Goal: Task Accomplishment & Management: Manage account settings

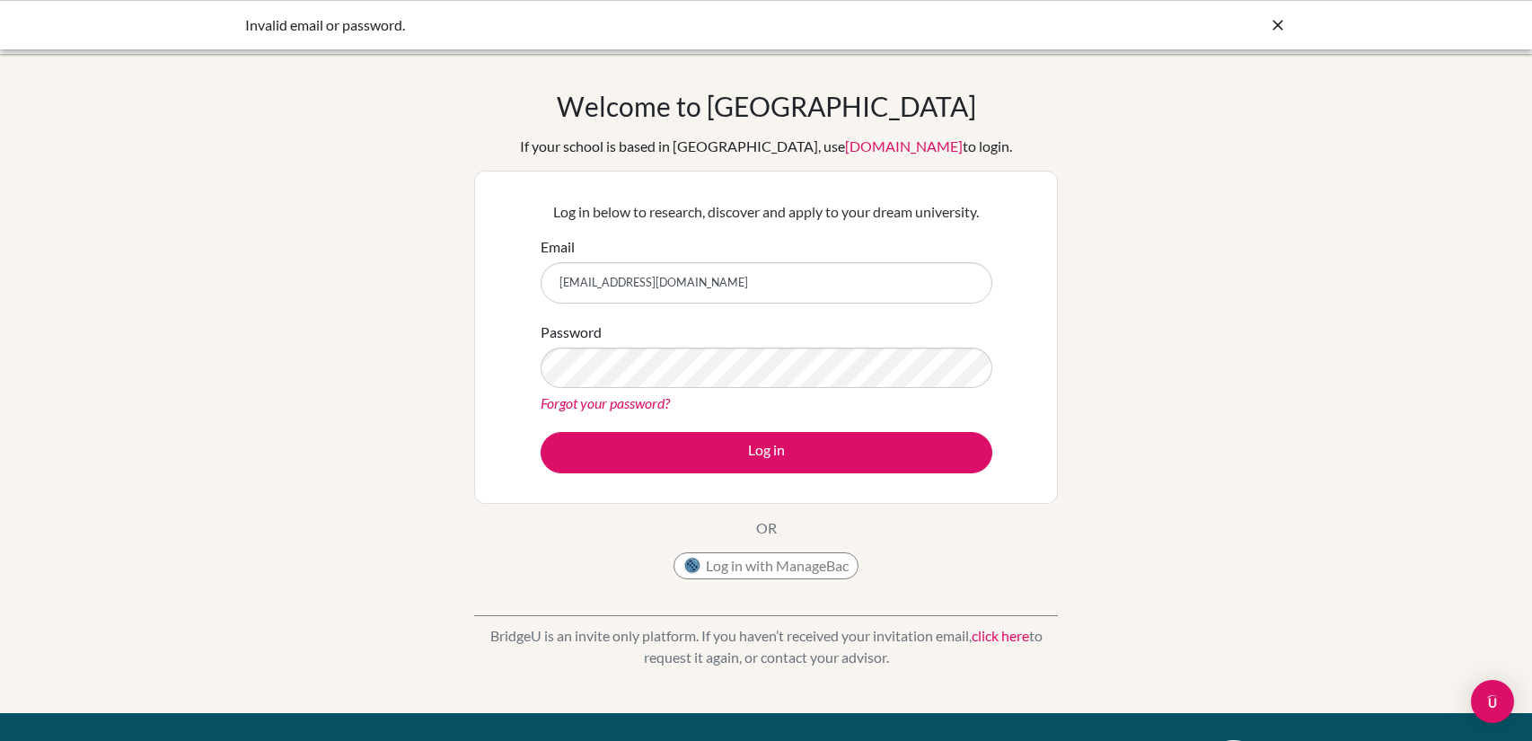
click at [745, 576] on button "Log in with ManageBac" at bounding box center [766, 565] width 185 height 27
click at [541, 432] on button "Log in" at bounding box center [767, 452] width 452 height 41
